Goal: Task Accomplishment & Management: Manage account settings

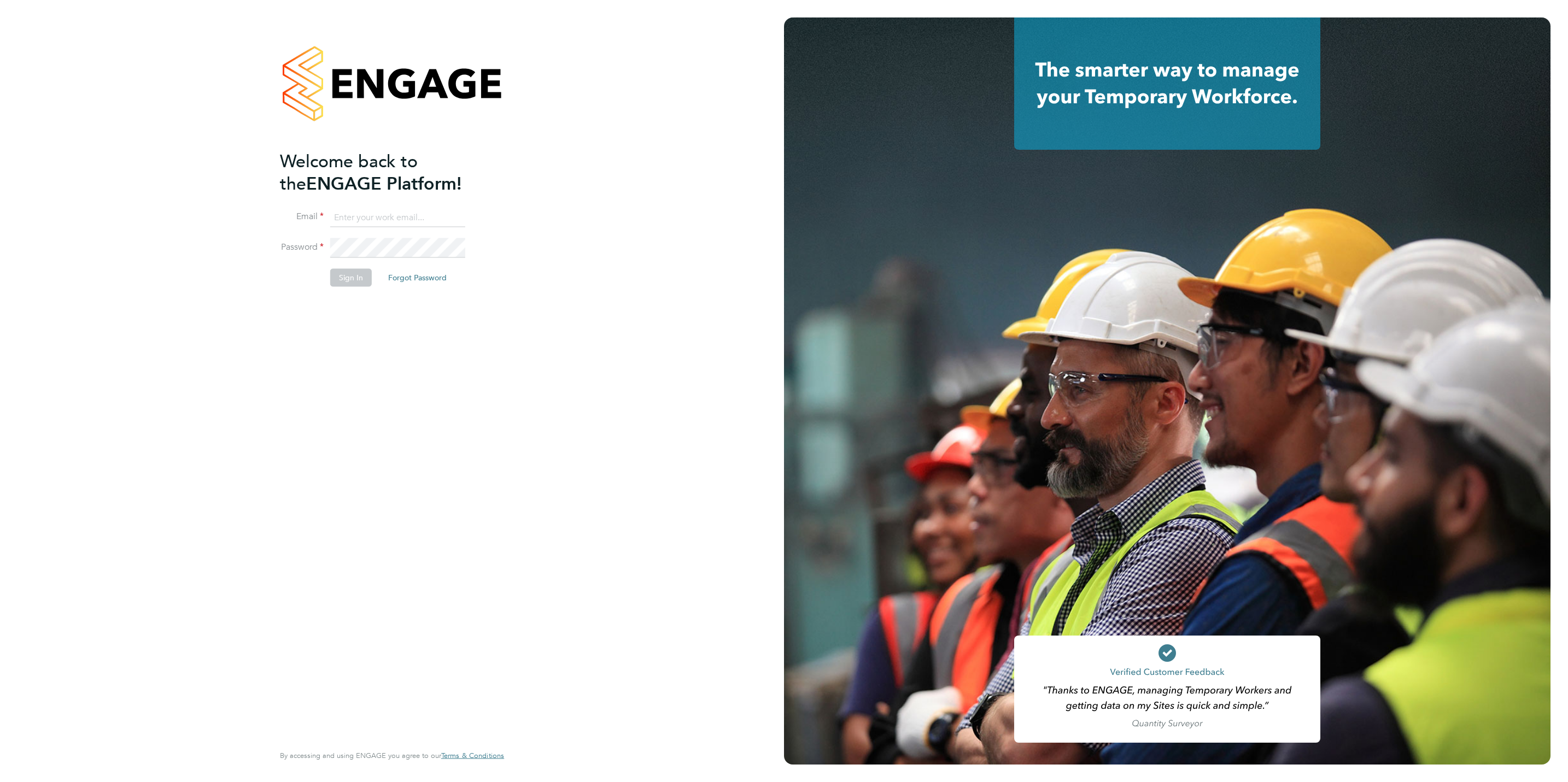
click at [447, 227] on li "Email" at bounding box center [387, 223] width 213 height 30
click at [428, 209] on input at bounding box center [398, 217] width 135 height 19
type input "[EMAIL_ADDRESS][DOMAIN_NAME]"
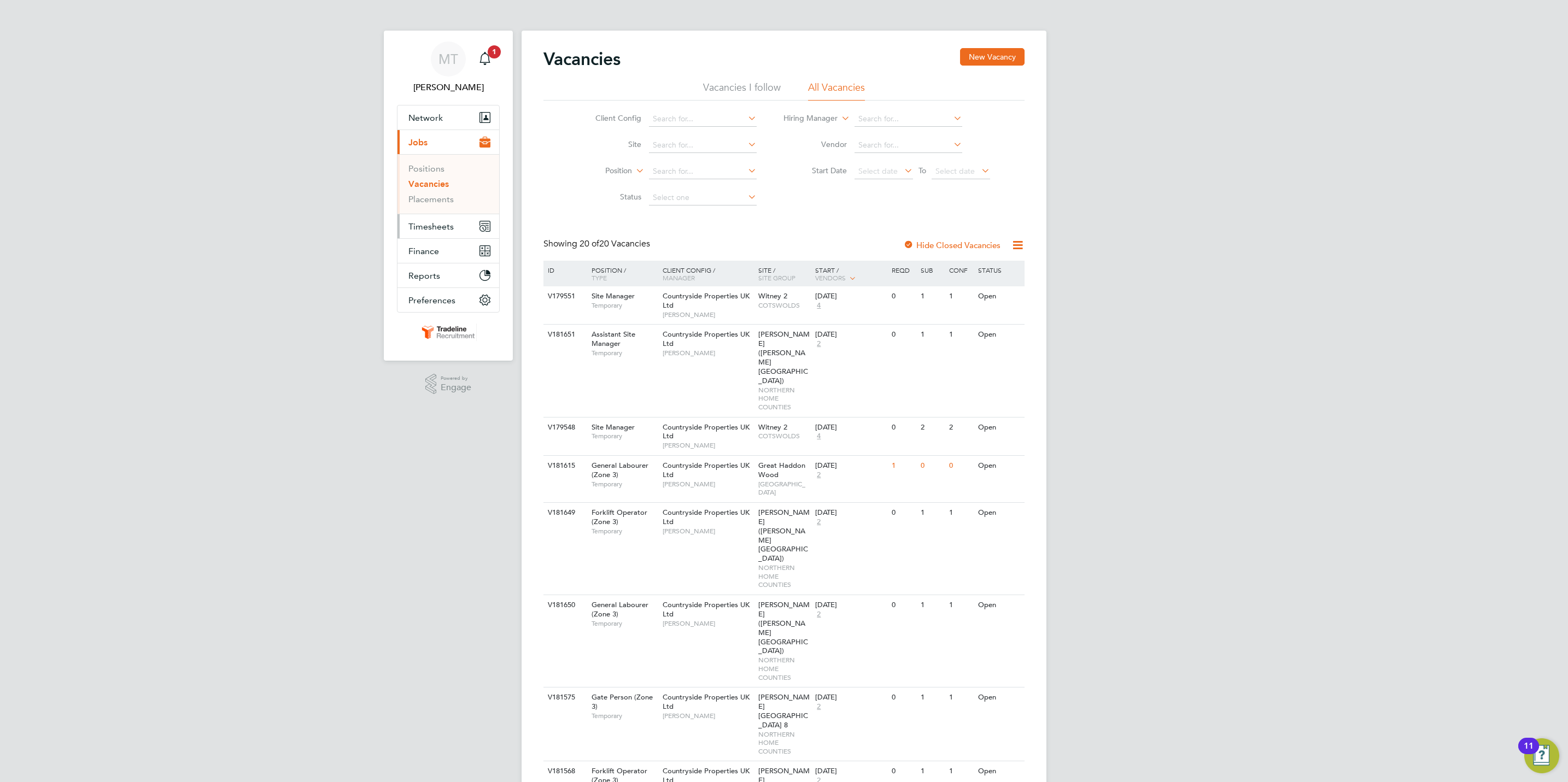
click at [438, 222] on span "Timesheets" at bounding box center [431, 226] width 46 height 10
click at [439, 195] on link "Timesheets" at bounding box center [431, 193] width 46 height 10
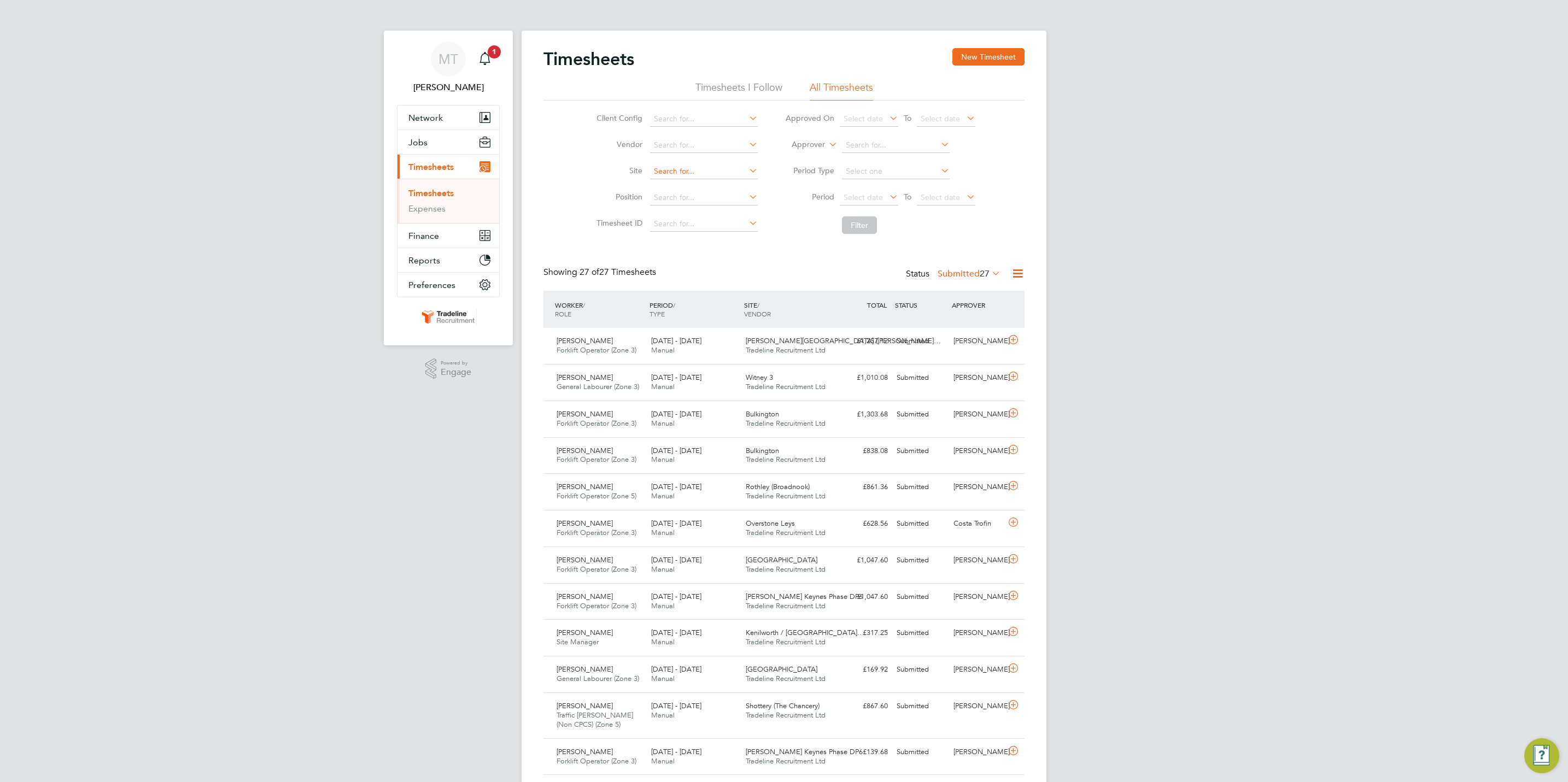
click at [719, 169] on input at bounding box center [704, 171] width 108 height 15
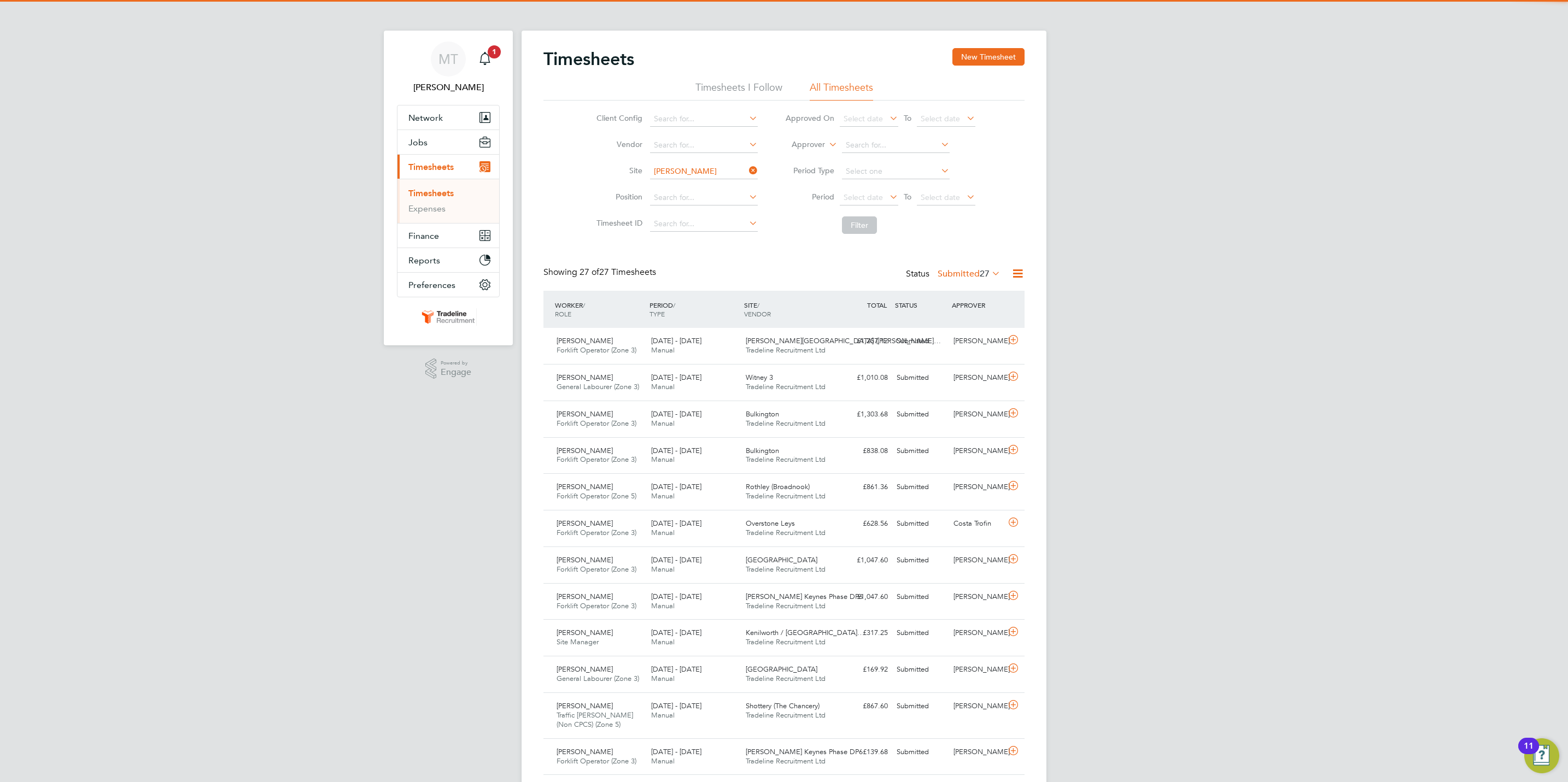
click at [733, 182] on li "Norwood Farm (Western Gate)" at bounding box center [736, 187] width 175 height 15
type input "Norwood Farm (Western Gate)"
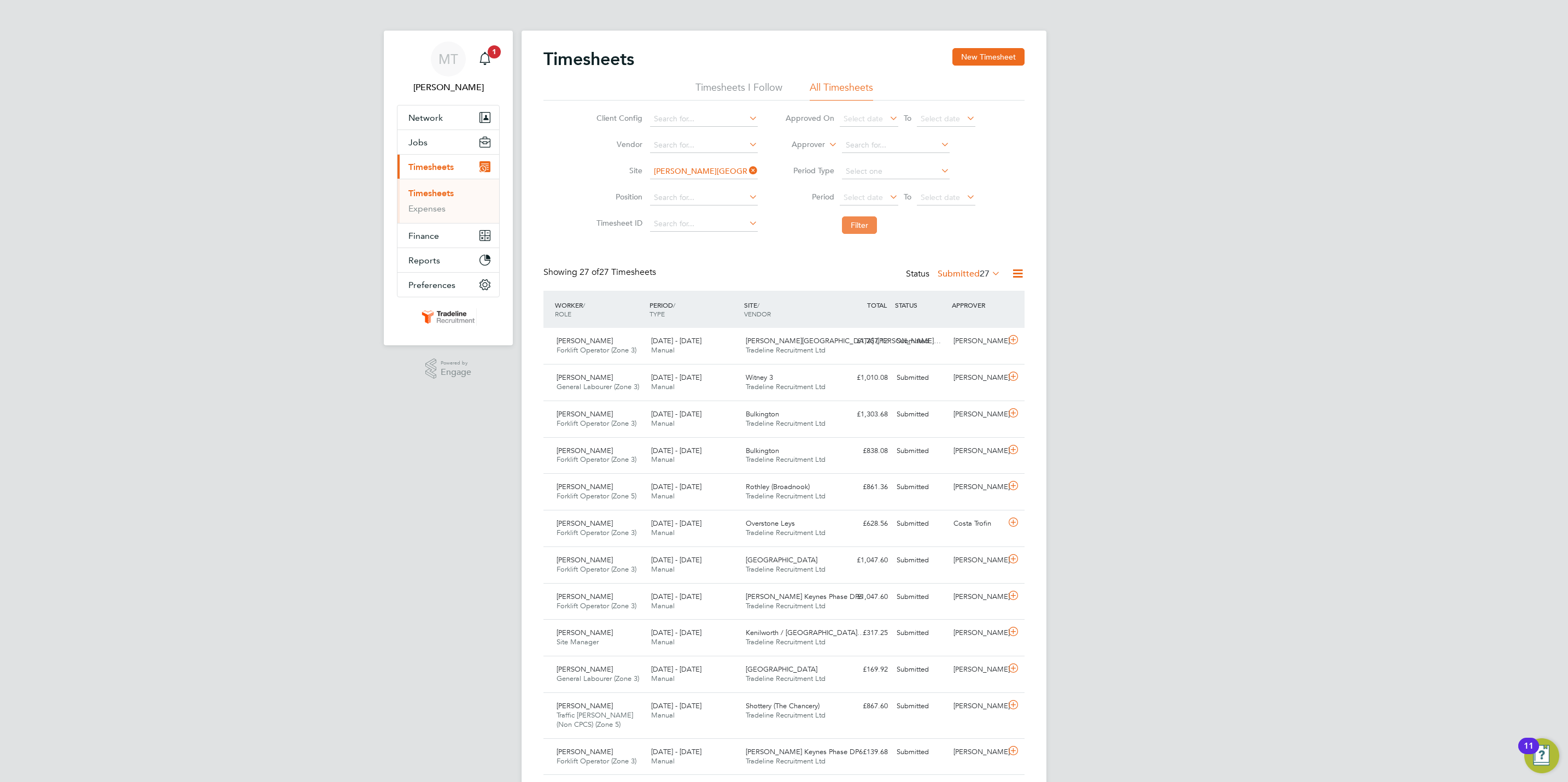
click at [850, 223] on button "Filter" at bounding box center [859, 225] width 35 height 18
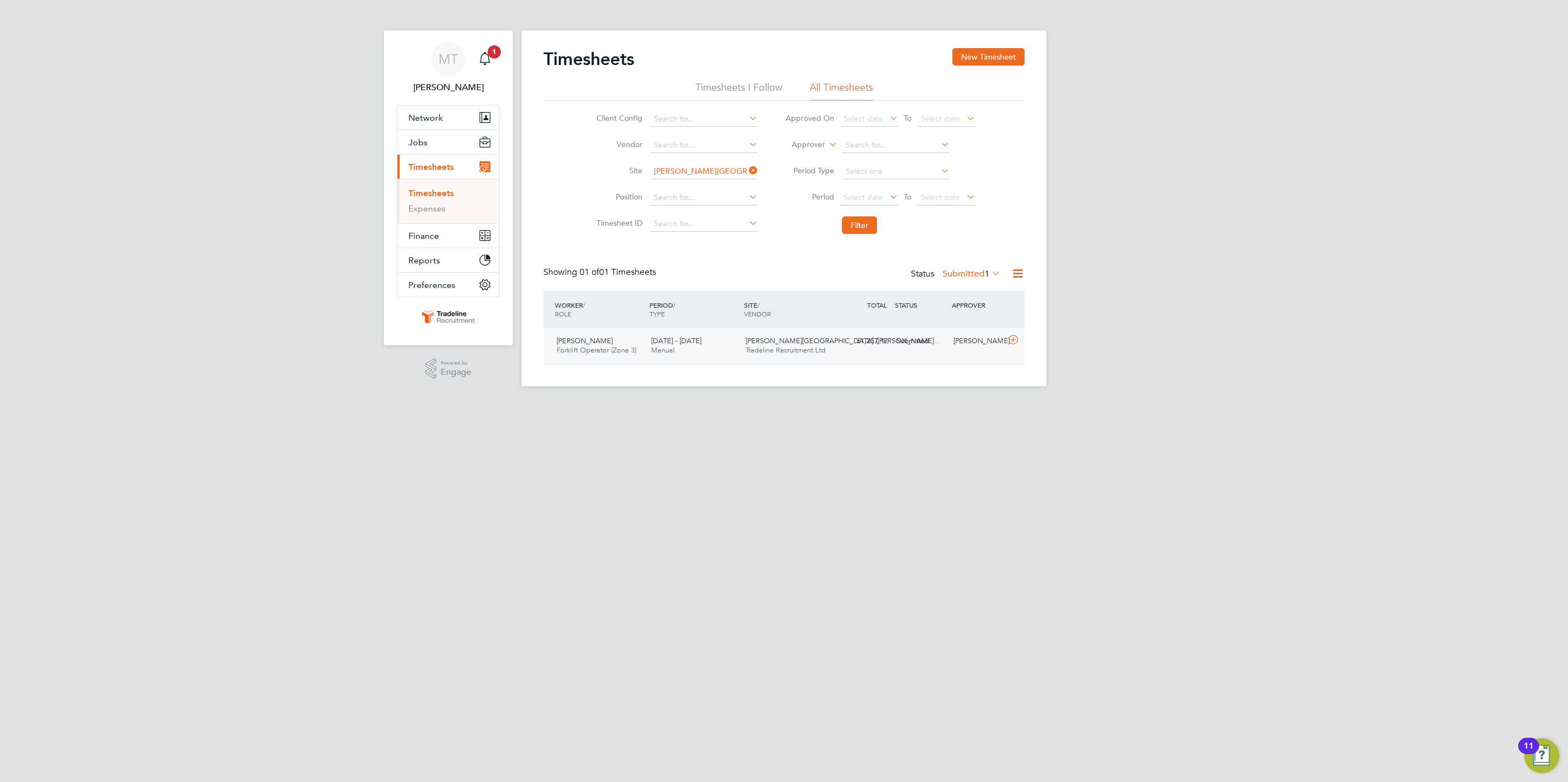
click at [847, 357] on div "George Adrian Mihai Forklift Operator (Zone 3) 15 - 21 Sep 2025 15 - 21 Sep 202…" at bounding box center [784, 346] width 481 height 36
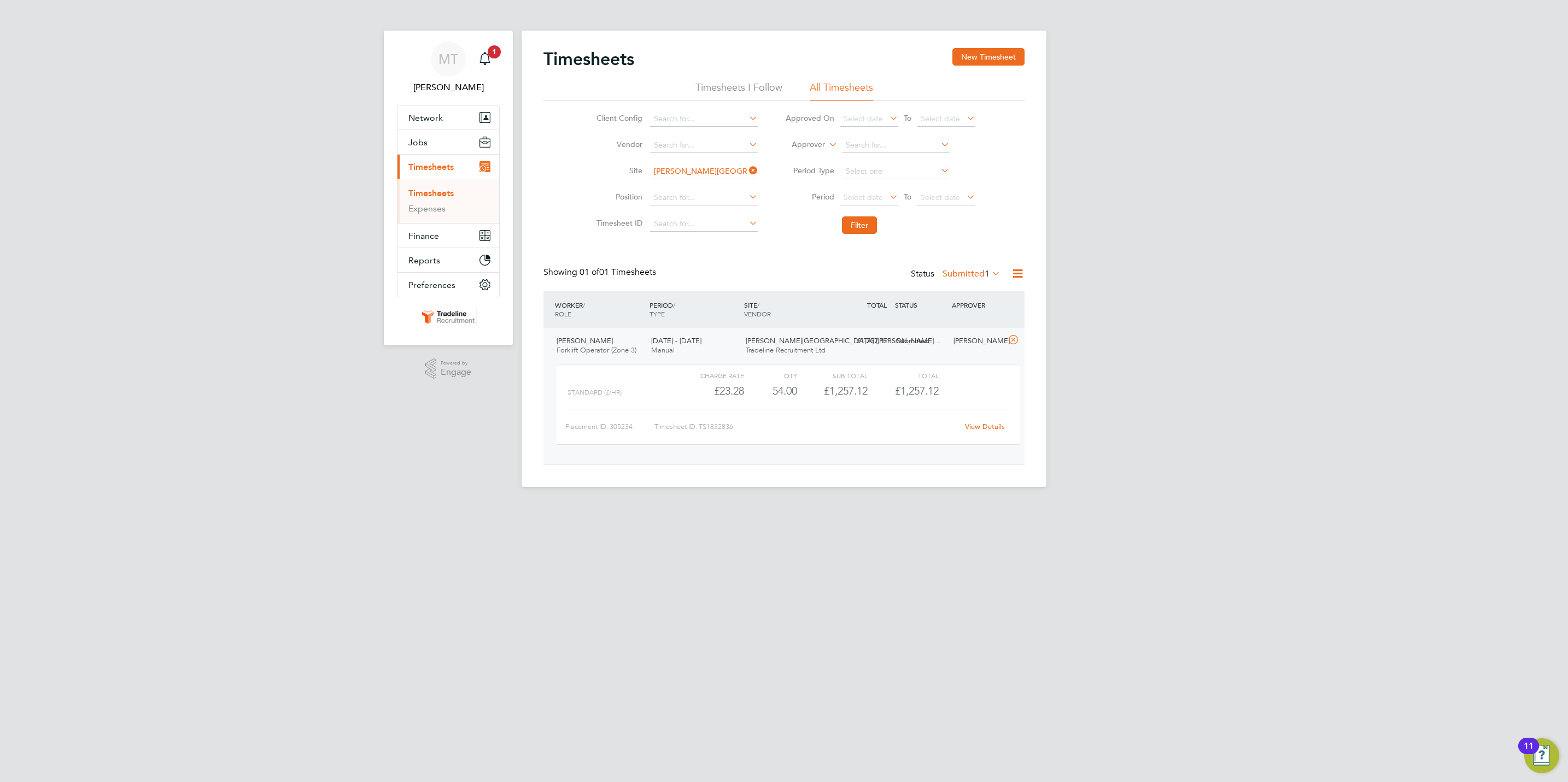
click at [978, 423] on link "View Details" at bounding box center [985, 426] width 40 height 9
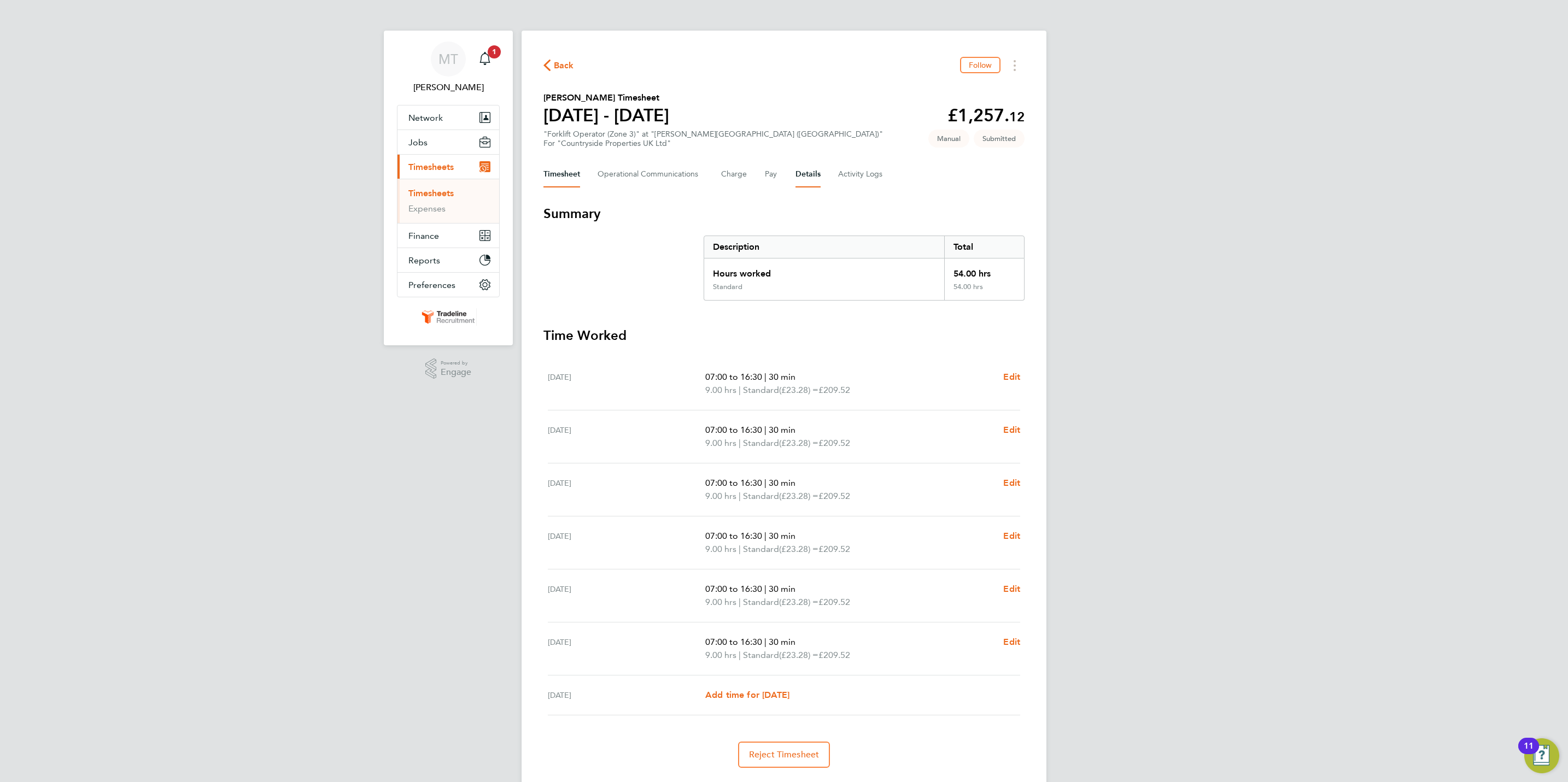
click at [811, 169] on button "Details" at bounding box center [808, 174] width 25 height 26
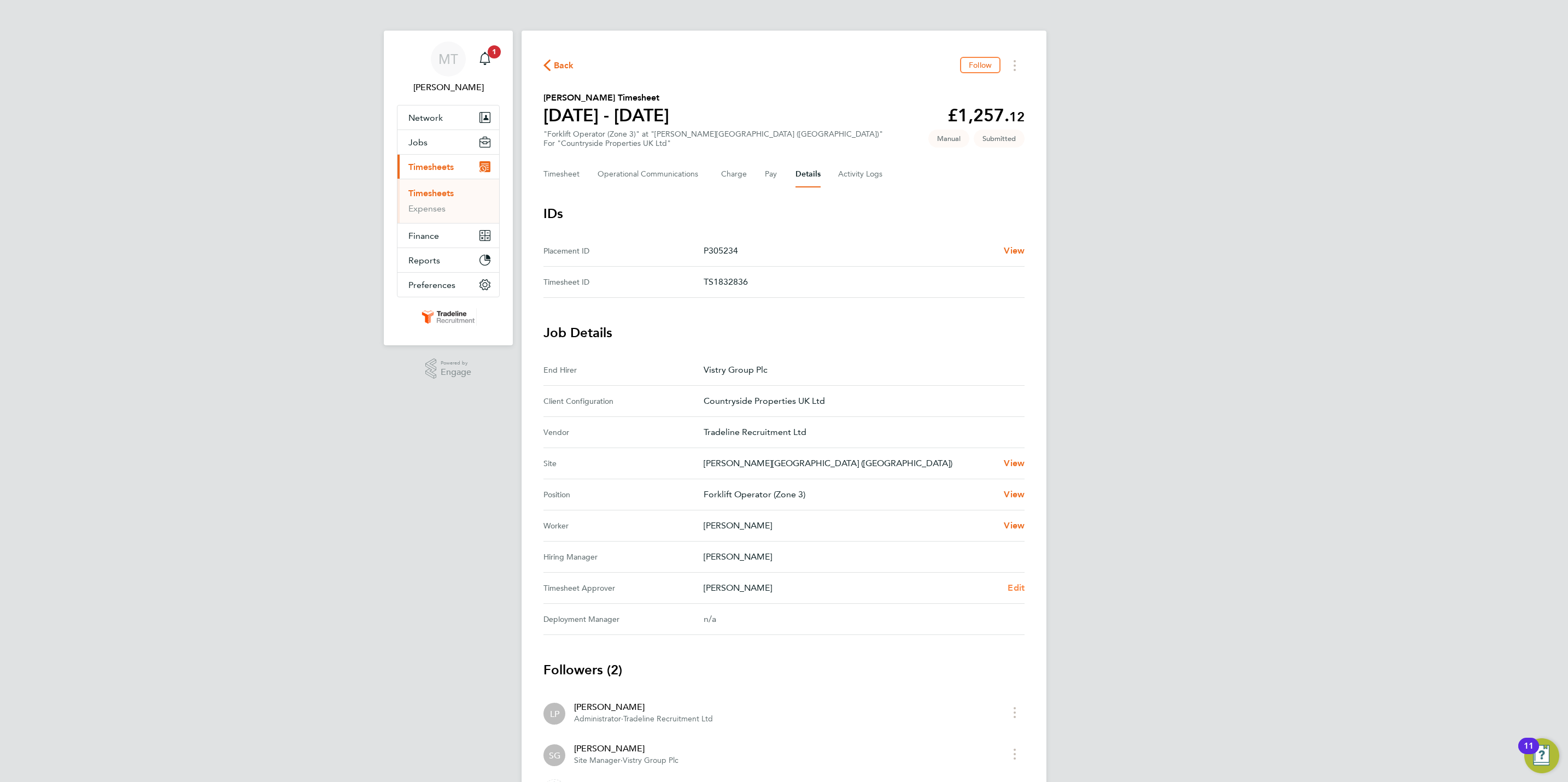
click at [1017, 589] on span "Edit" at bounding box center [1016, 587] width 17 height 10
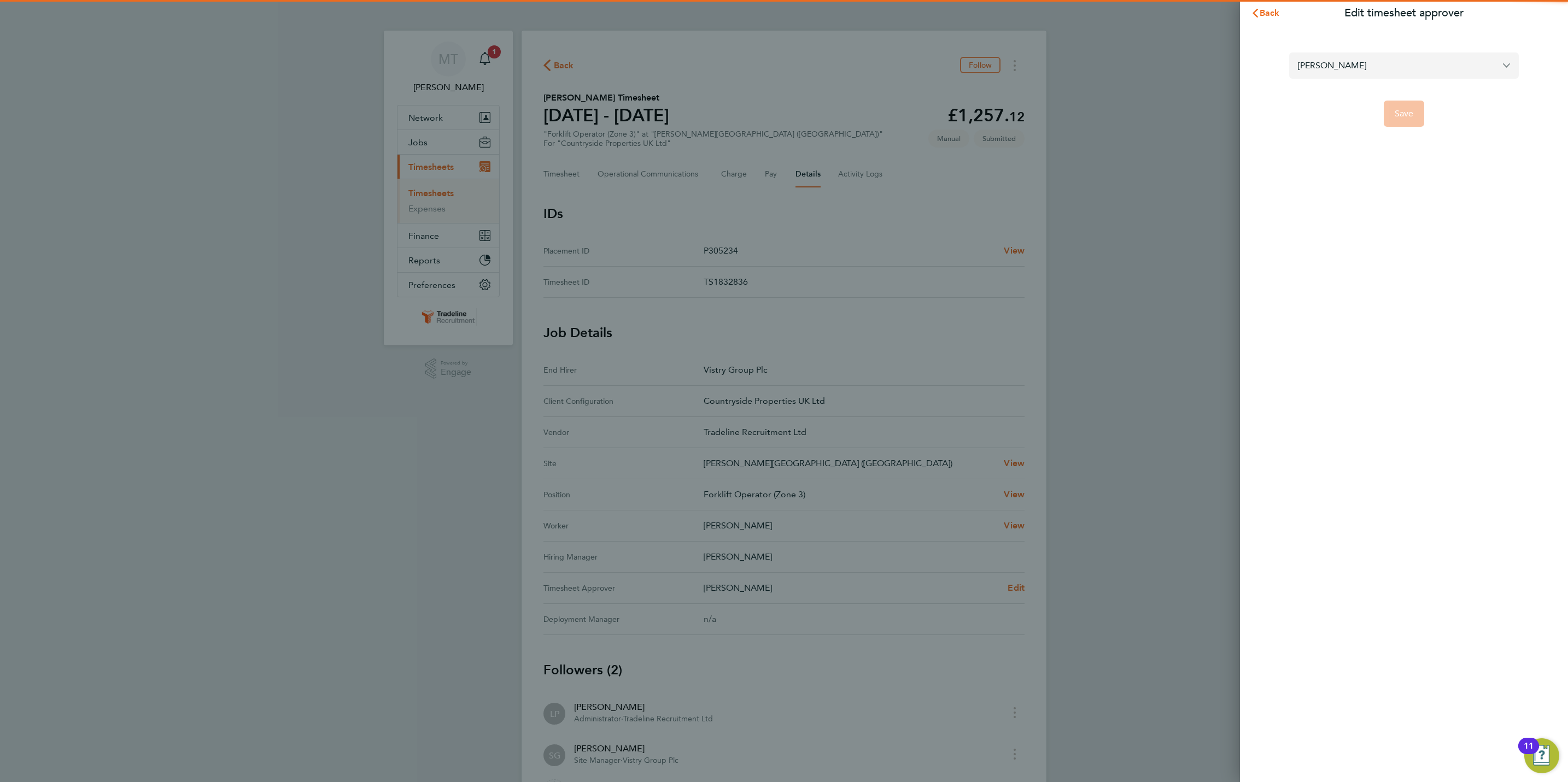
click at [1342, 66] on input "Sam Green" at bounding box center [1404, 65] width 229 height 26
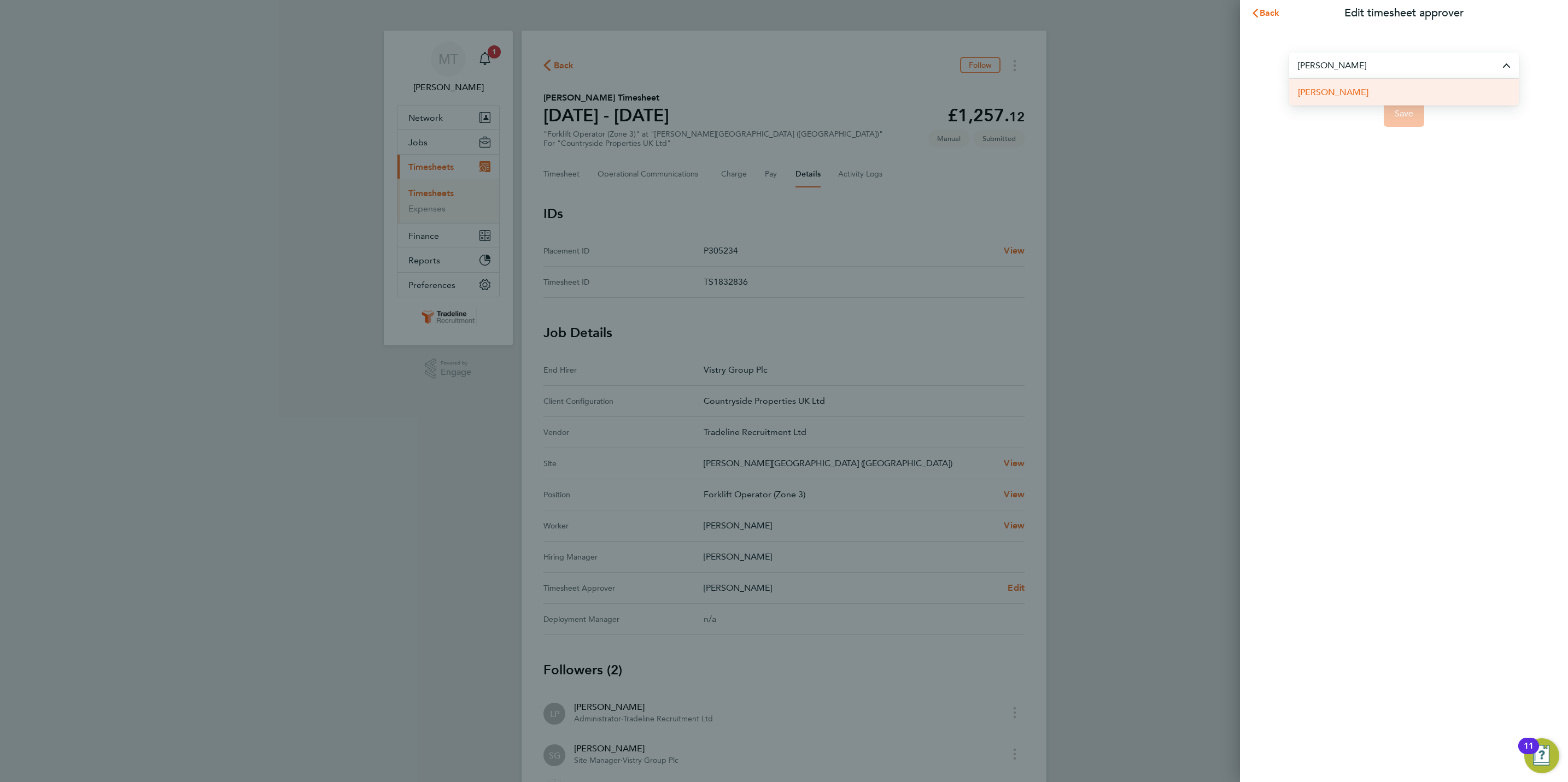
click at [1361, 94] on li "David O'Farrell" at bounding box center [1404, 92] width 229 height 27
type input "David O'Farrell"
click at [1402, 108] on span "Save" at bounding box center [1404, 114] width 19 height 11
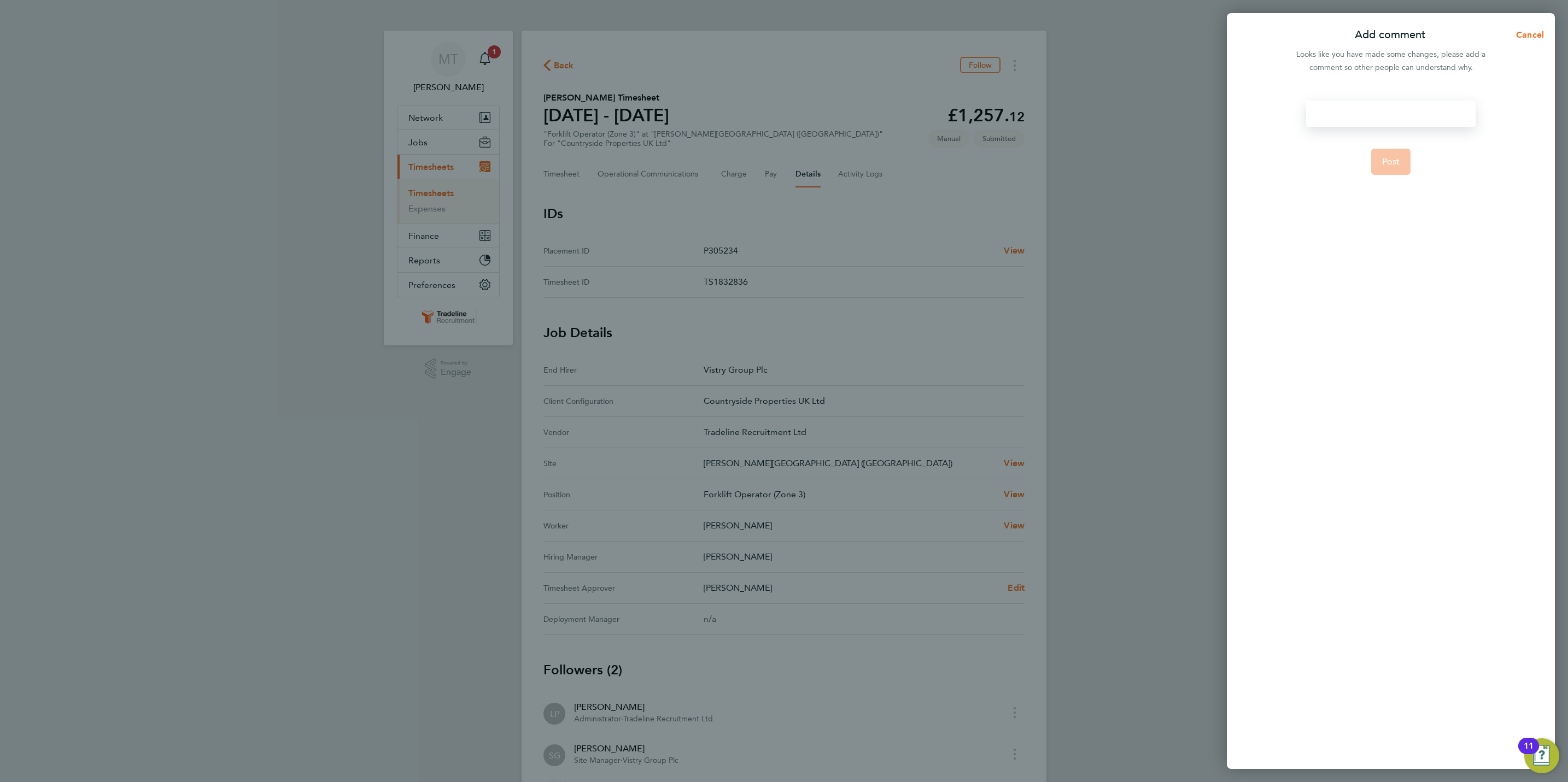
click at [1396, 120] on div at bounding box center [1391, 113] width 169 height 26
click at [1388, 116] on div at bounding box center [1391, 113] width 169 height 26
click at [1393, 162] on span "Post" at bounding box center [1391, 162] width 18 height 11
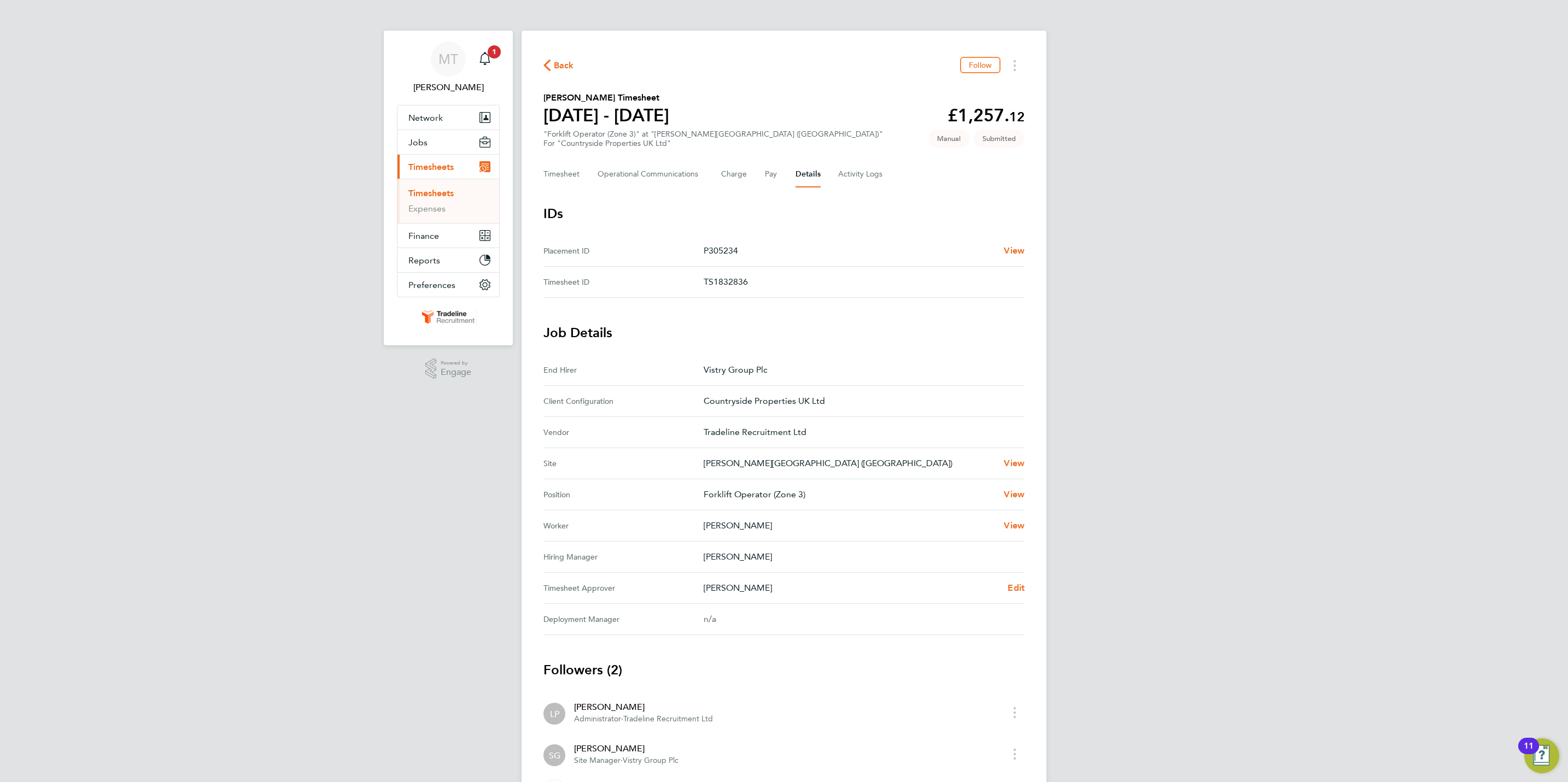
click at [451, 200] on li "Timesheets" at bounding box center [449, 195] width 82 height 15
click at [450, 195] on link "Timesheets" at bounding box center [431, 193] width 46 height 10
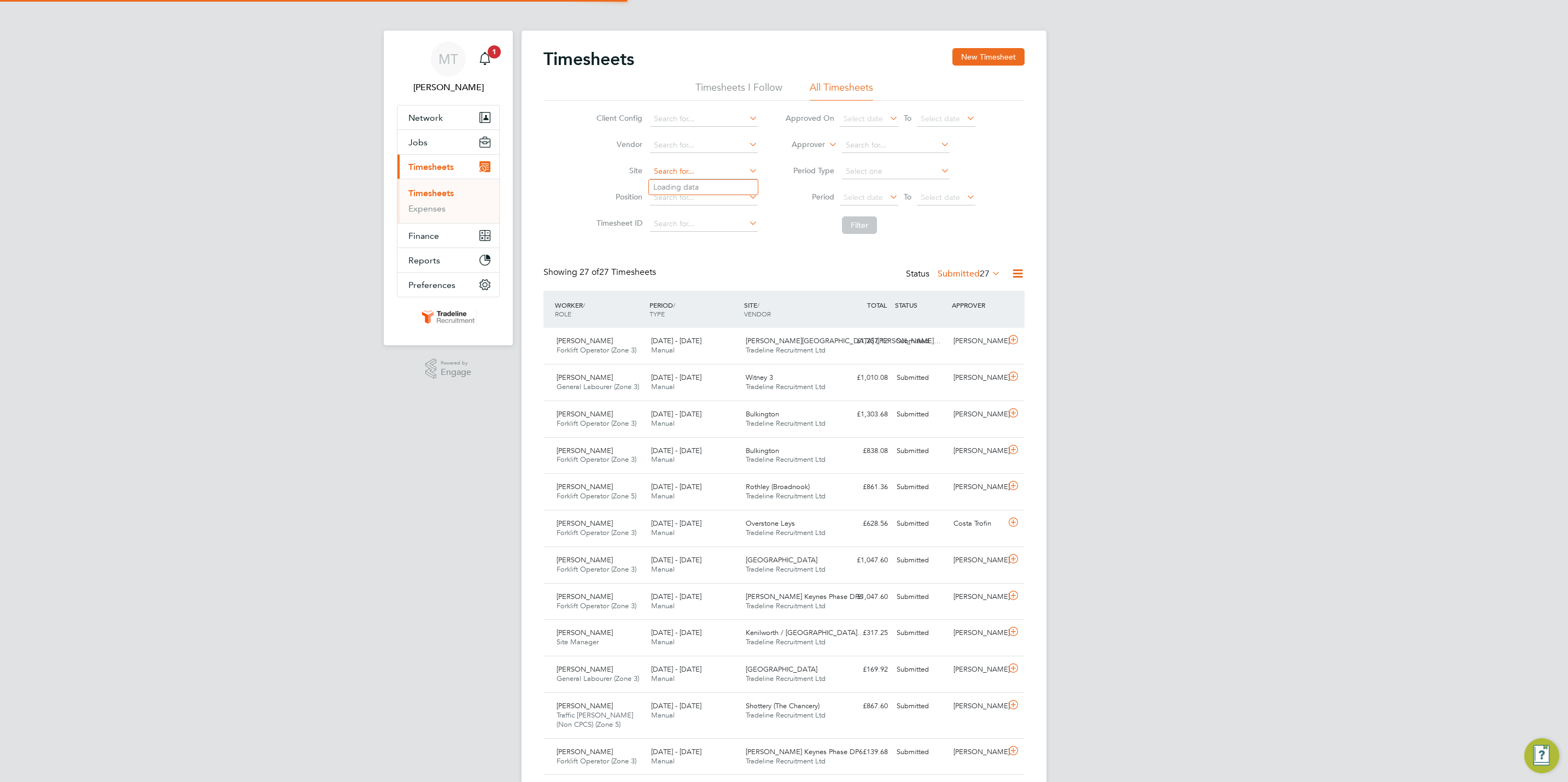
click at [681, 174] on input at bounding box center [704, 171] width 108 height 15
click at [679, 187] on li "Over stone Leys" at bounding box center [703, 187] width 109 height 15
type input "Overstone Leys"
click at [855, 223] on button "Filter" at bounding box center [859, 225] width 35 height 18
